Goal: Transaction & Acquisition: Book appointment/travel/reservation

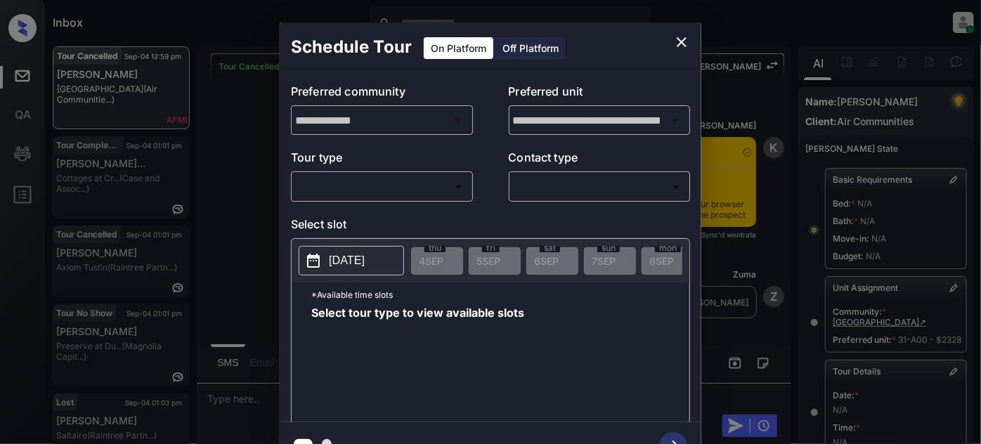
scroll to position [242, 0]
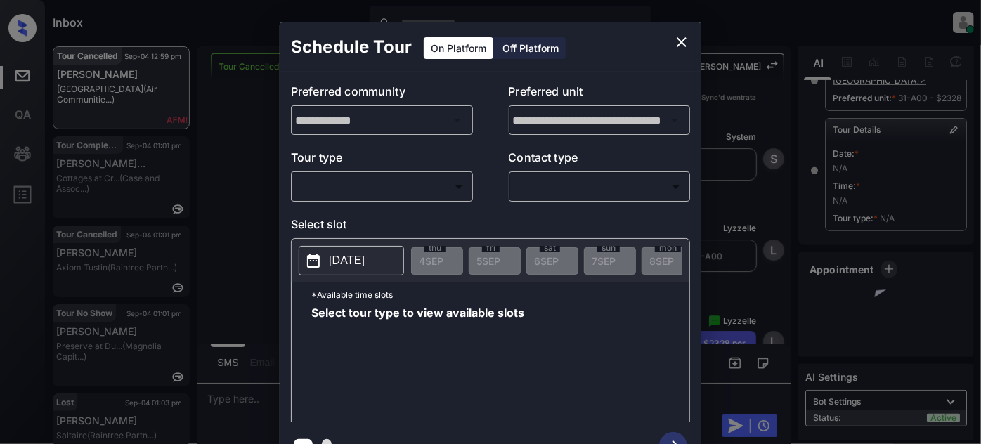
click at [426, 181] on body "Inbox Juan Carlos Manantan Online Set yourself offline Set yourself on break Pr…" at bounding box center [490, 222] width 981 height 444
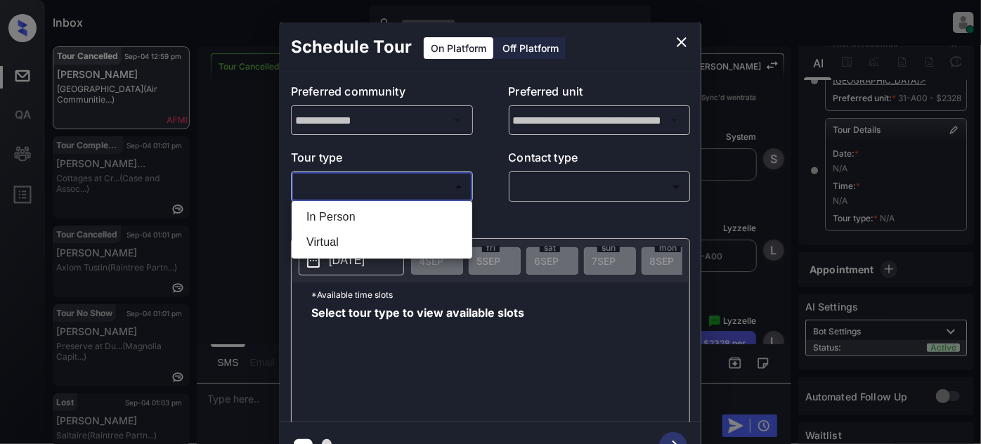
click at [395, 208] on li "In Person" at bounding box center [381, 216] width 173 height 25
type input "********"
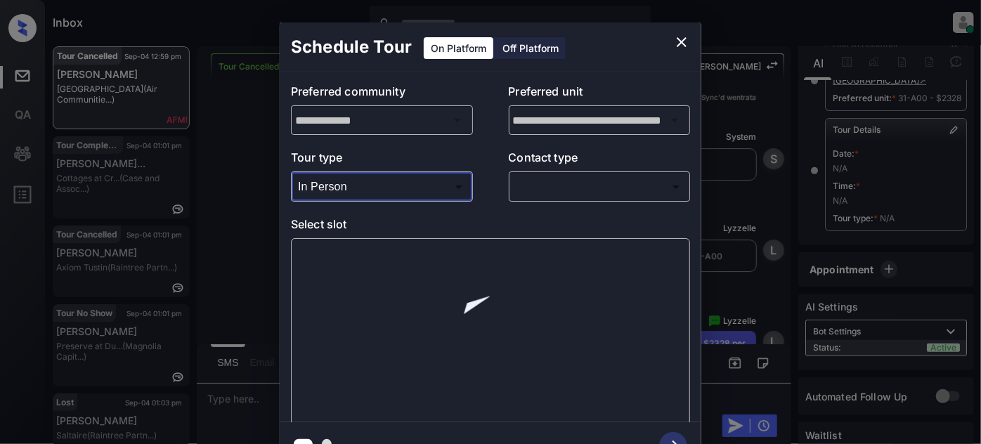
click at [553, 181] on body "Inbox Juan Carlos Manantan Online Set yourself offline Set yourself on break Pr…" at bounding box center [490, 222] width 981 height 444
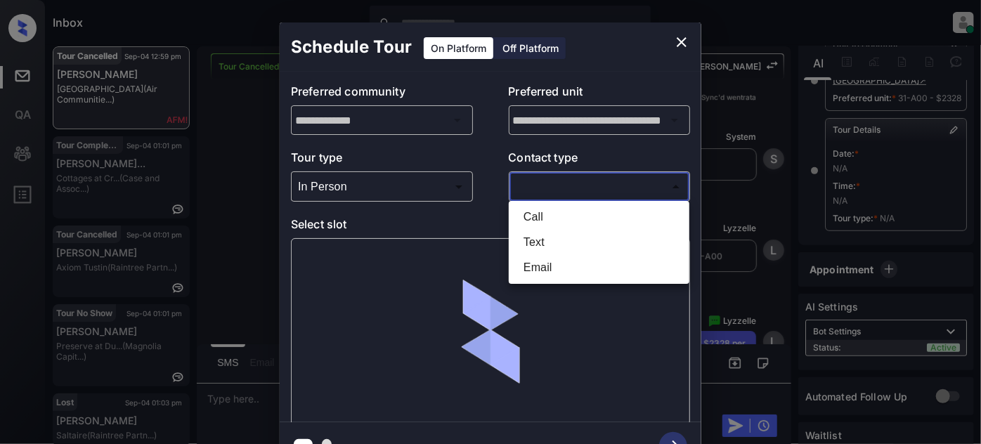
click at [539, 243] on li "Text" at bounding box center [598, 242] width 173 height 25
type input "****"
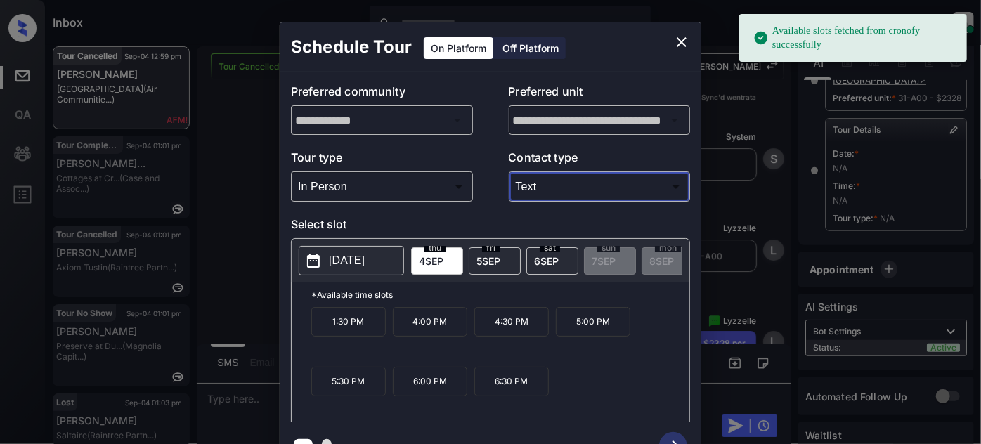
click at [425, 332] on p "4:00 PM" at bounding box center [430, 322] width 74 height 30
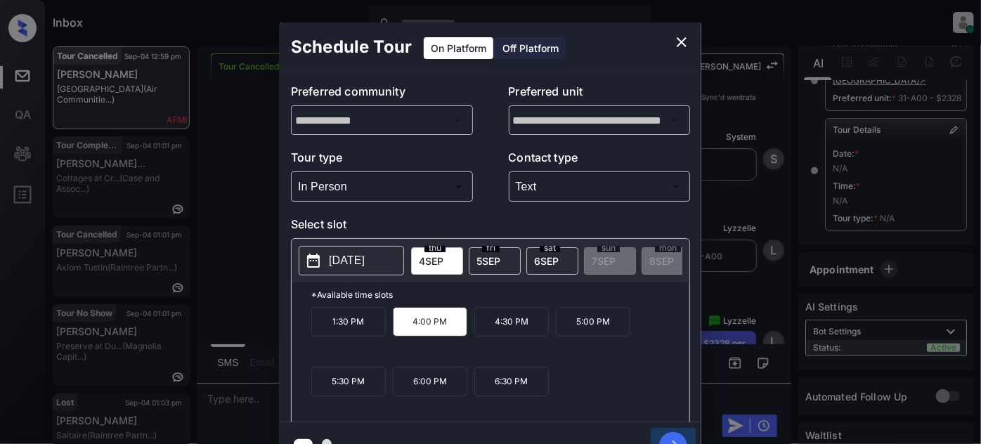
click at [670, 435] on icon "button" at bounding box center [673, 446] width 28 height 28
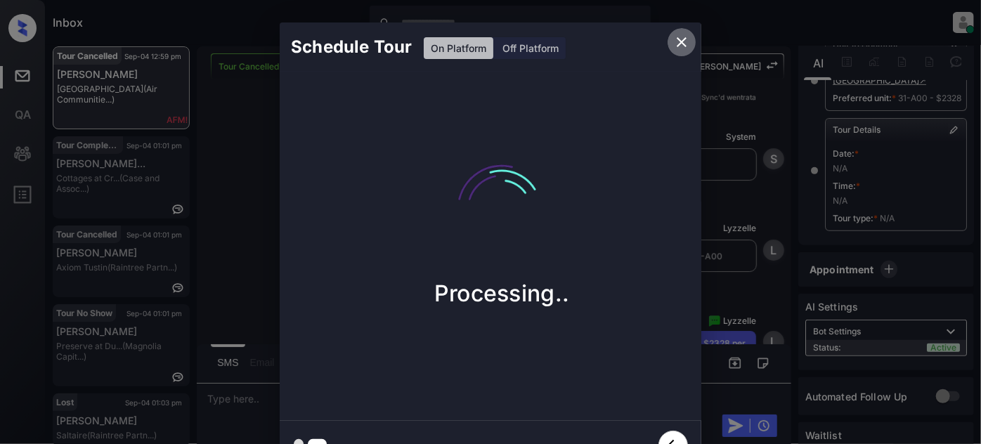
click at [673, 39] on icon "close" at bounding box center [681, 42] width 17 height 17
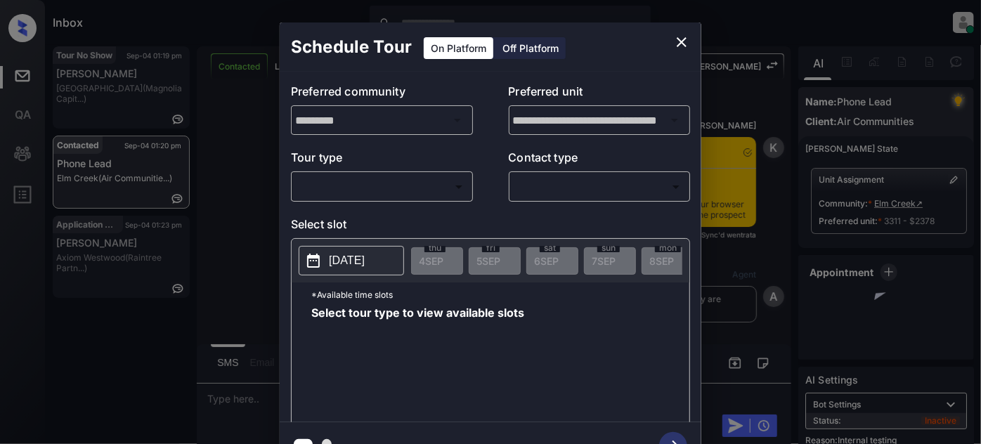
scroll to position [3281, 0]
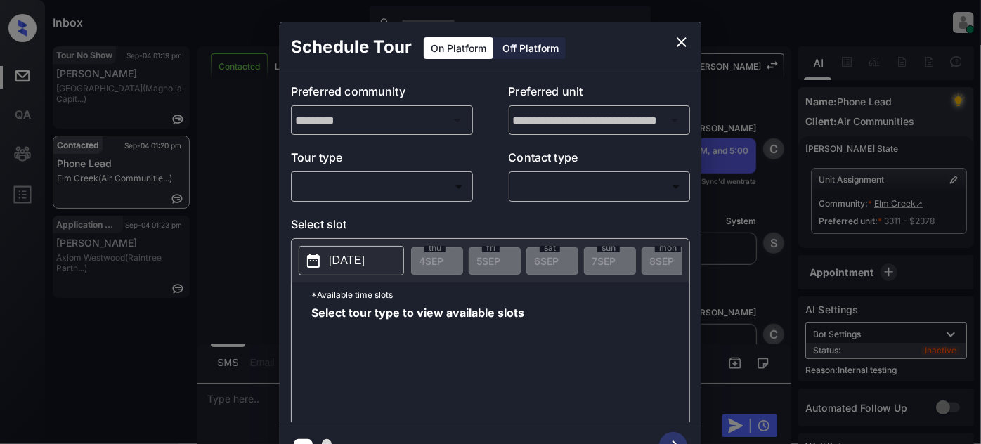
click at [407, 188] on body "Inbox [PERSON_NAME] Online Set yourself offline Set yourself on break Profile S…" at bounding box center [490, 222] width 981 height 444
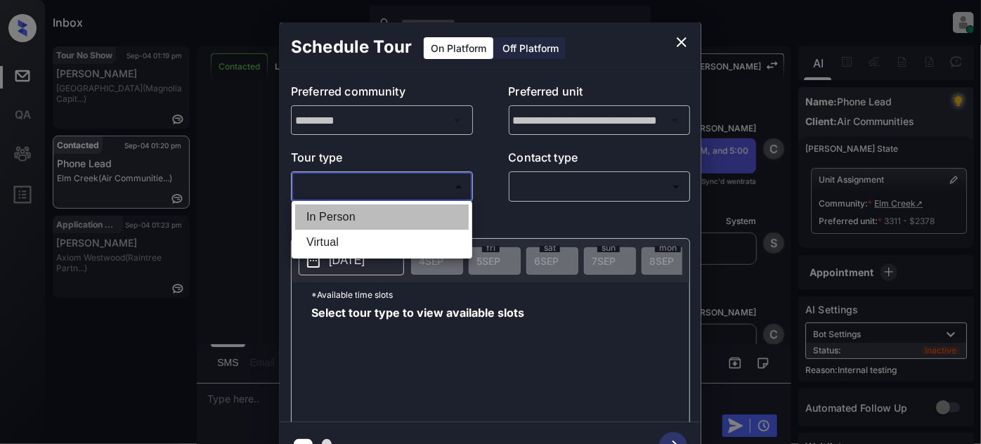
click at [369, 208] on li "In Person" at bounding box center [381, 216] width 173 height 25
type input "********"
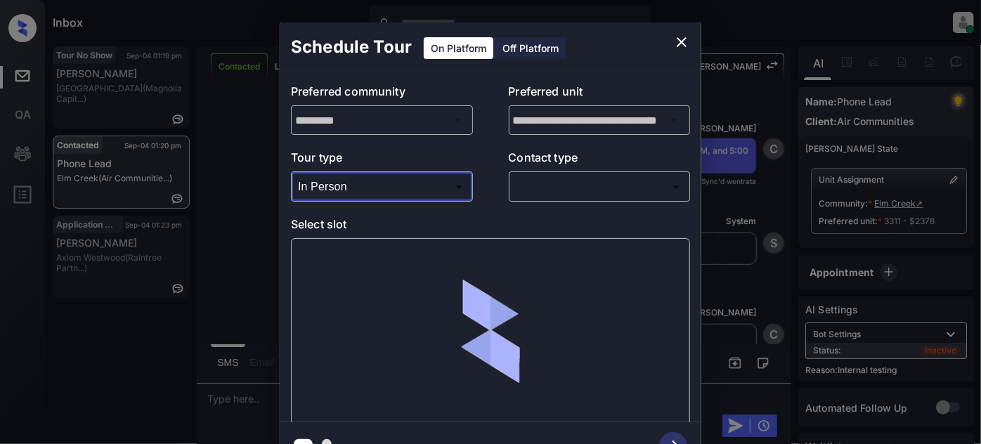
click at [562, 185] on body "Inbox [PERSON_NAME] Online Set yourself offline Set yourself on break Profile S…" at bounding box center [490, 222] width 981 height 444
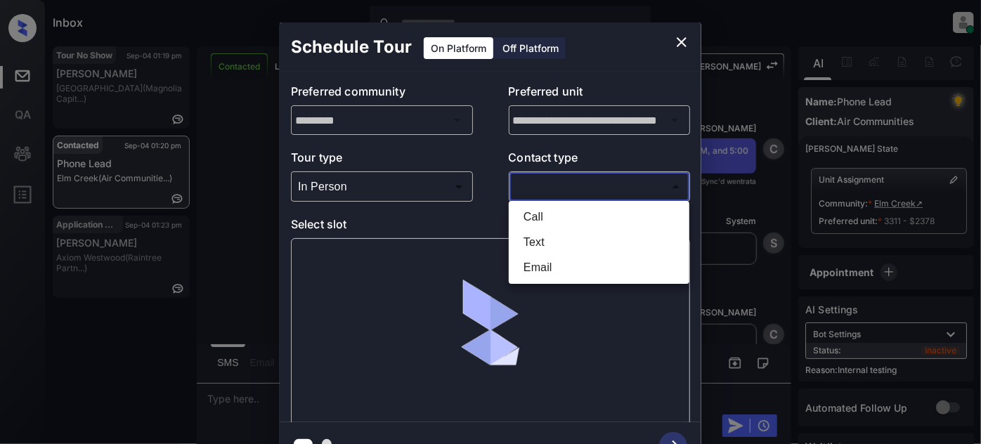
click at [551, 243] on li "Text" at bounding box center [598, 242] width 173 height 25
type input "****"
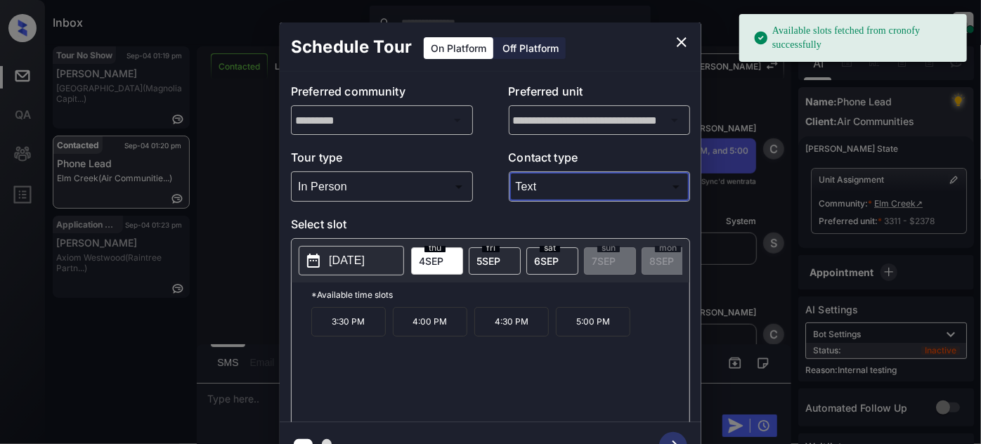
click at [548, 257] on span "[DATE]" at bounding box center [546, 261] width 25 height 12
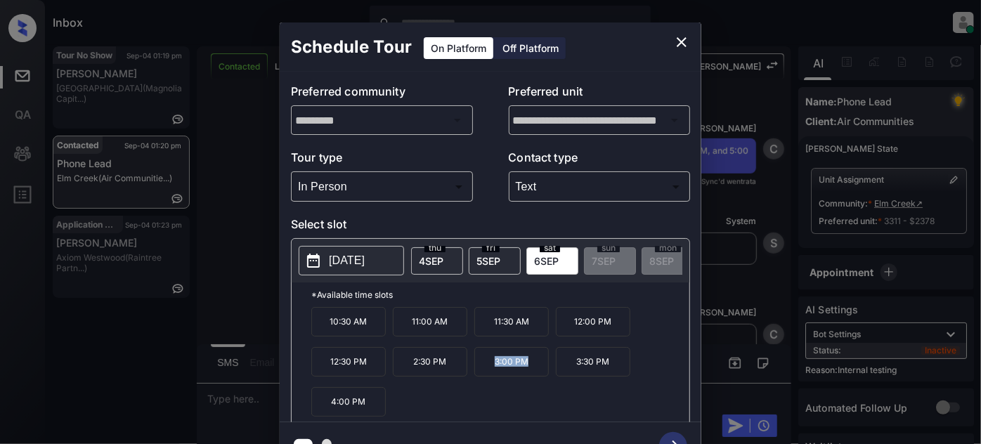
drag, startPoint x: 539, startPoint y: 371, endPoint x: 464, endPoint y: 372, distance: 75.2
click at [464, 372] on div "10:30 AM 11:00 AM 11:30 AM 12:00 PM 12:30 PM 2:30 PM 3:00 PM 3:30 PM 4:00 PM" at bounding box center [500, 363] width 378 height 112
copy div "3:00 PM"
click at [680, 31] on button "close" at bounding box center [681, 42] width 28 height 28
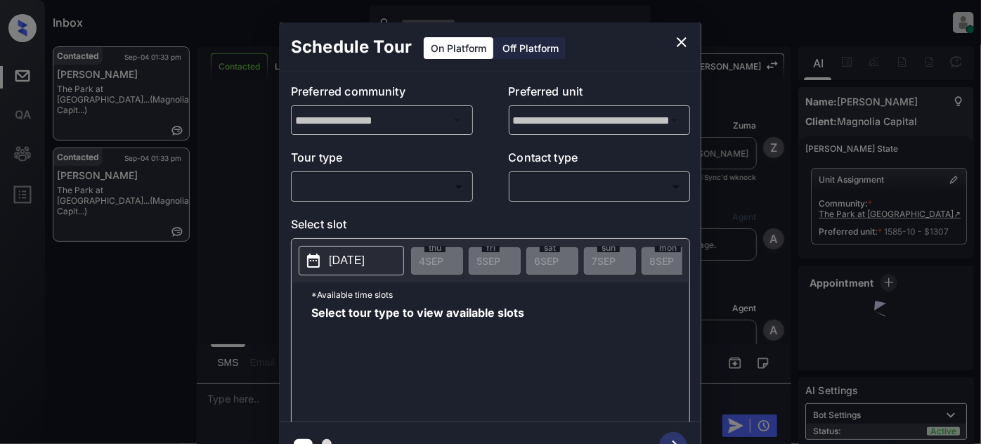
click at [376, 195] on body "Inbox [PERSON_NAME] Online Set yourself offline Set yourself on break Profile S…" at bounding box center [490, 222] width 981 height 444
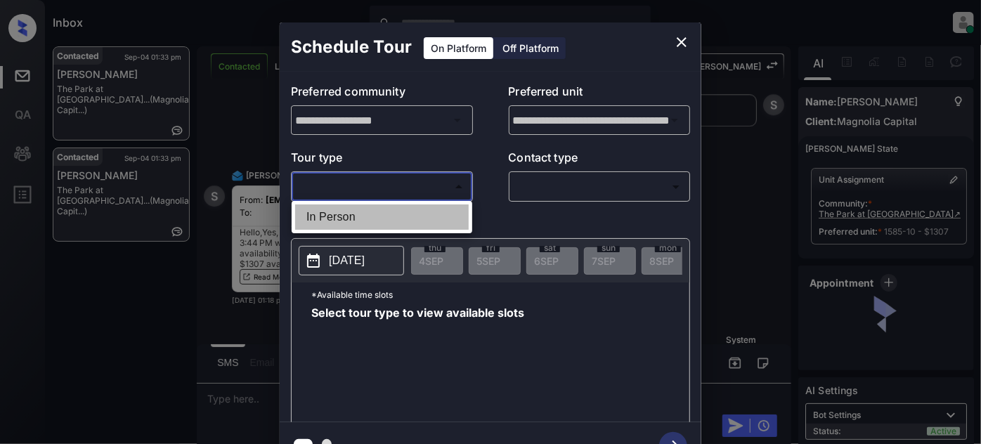
click at [367, 218] on li "In Person" at bounding box center [381, 216] width 173 height 25
type input "********"
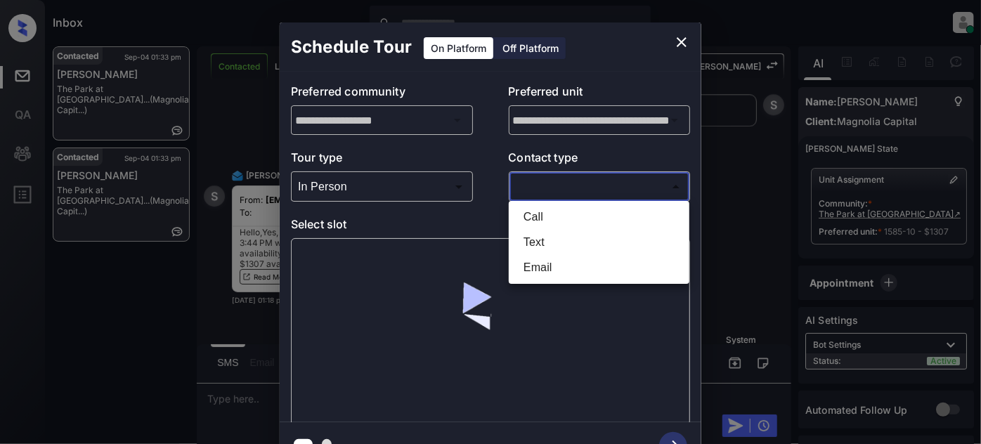
click at [546, 187] on body "Inbox Juan Carlos Manantan Online Set yourself offline Set yourself on break Pr…" at bounding box center [490, 222] width 981 height 444
click at [542, 240] on li "Text" at bounding box center [598, 242] width 173 height 25
type input "****"
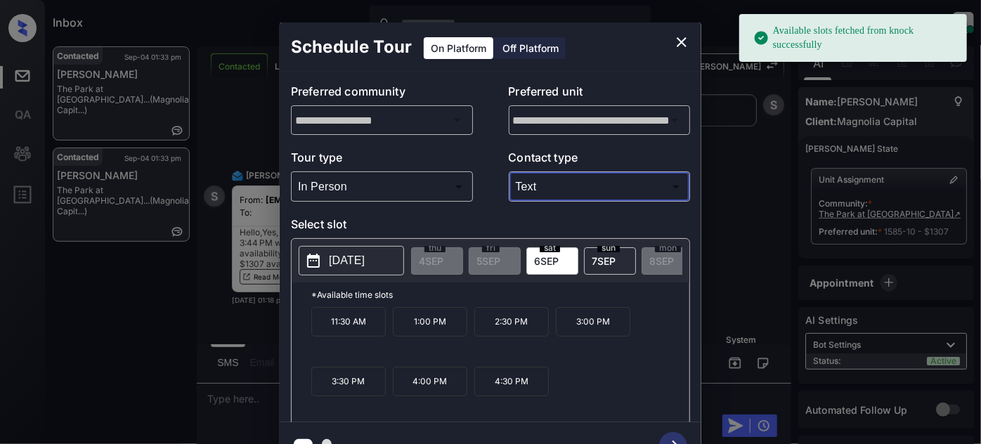
click at [556, 255] on span "[DATE]" at bounding box center [546, 261] width 25 height 12
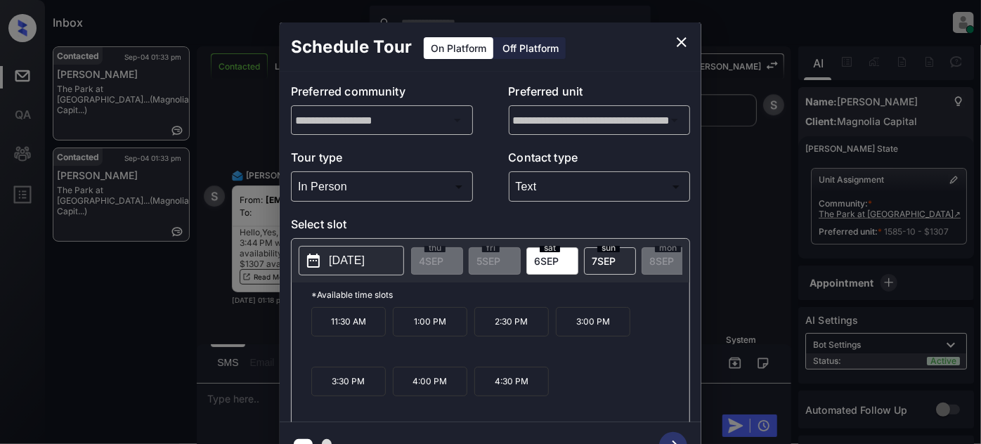
click at [607, 329] on p "3:00 PM" at bounding box center [593, 322] width 74 height 30
click at [670, 434] on icon "button" at bounding box center [673, 446] width 28 height 28
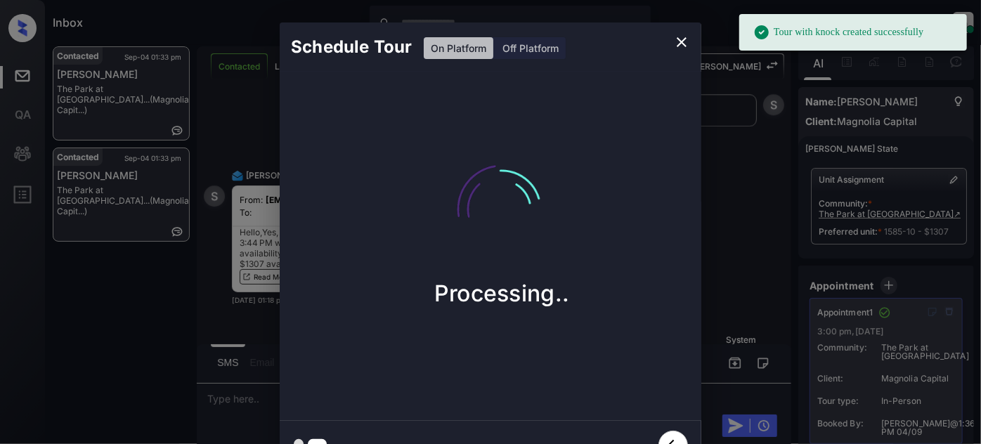
click at [676, 36] on icon "close" at bounding box center [681, 42] width 17 height 17
